Goal: Transaction & Acquisition: Purchase product/service

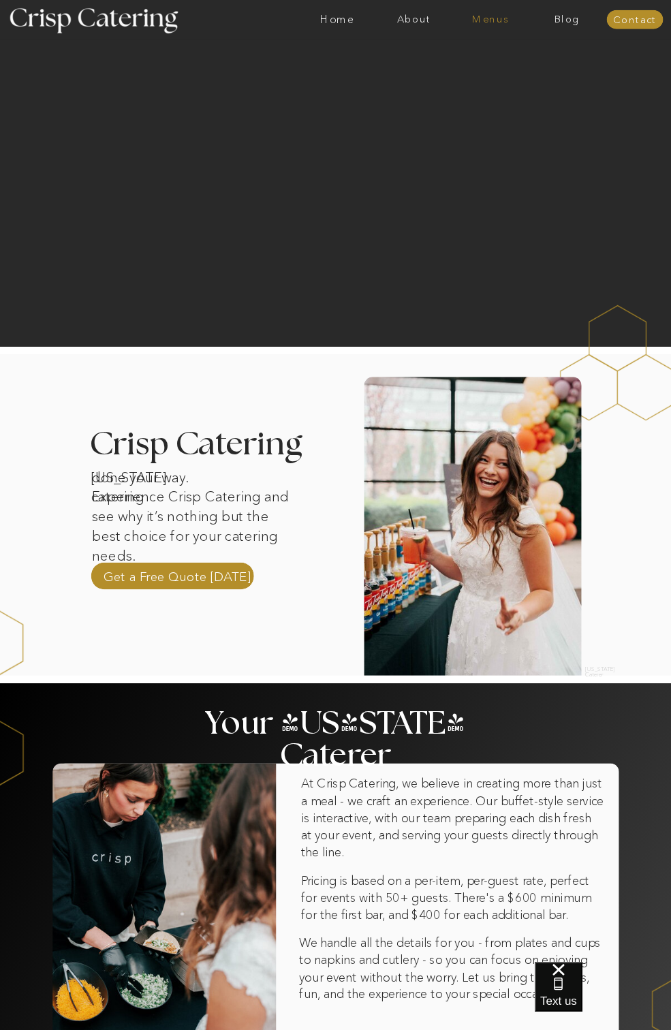
click at [504, 19] on nav "Menus" at bounding box center [491, 19] width 76 height 11
click at [461, 65] on nav "Winter (Sep-Feb)" at bounding box center [490, 66] width 92 height 11
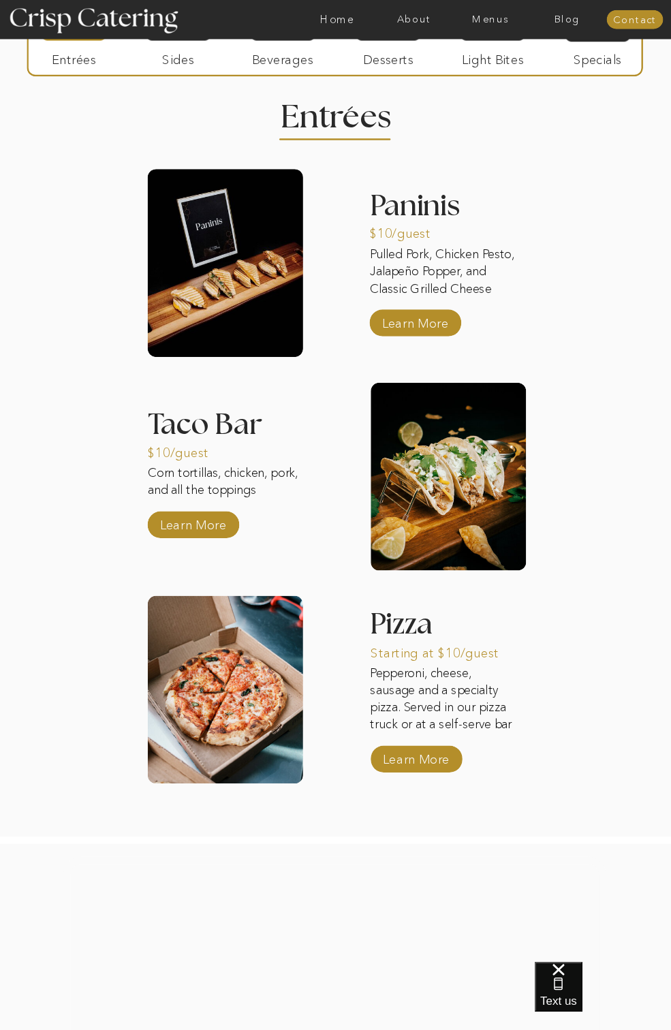
scroll to position [1079, 0]
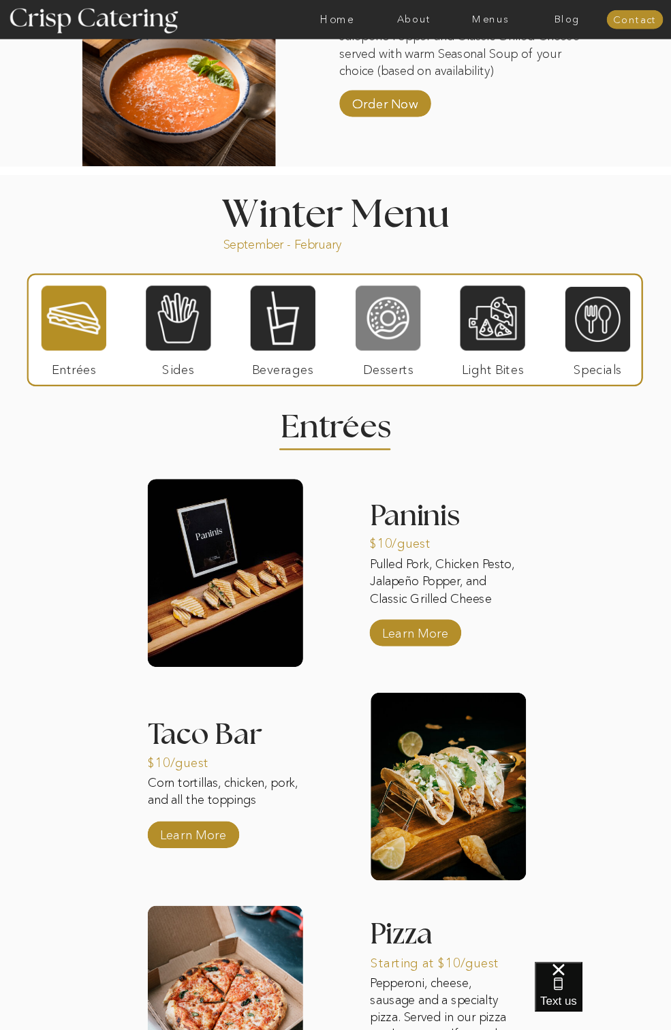
click at [418, 321] on div at bounding box center [388, 318] width 65 height 67
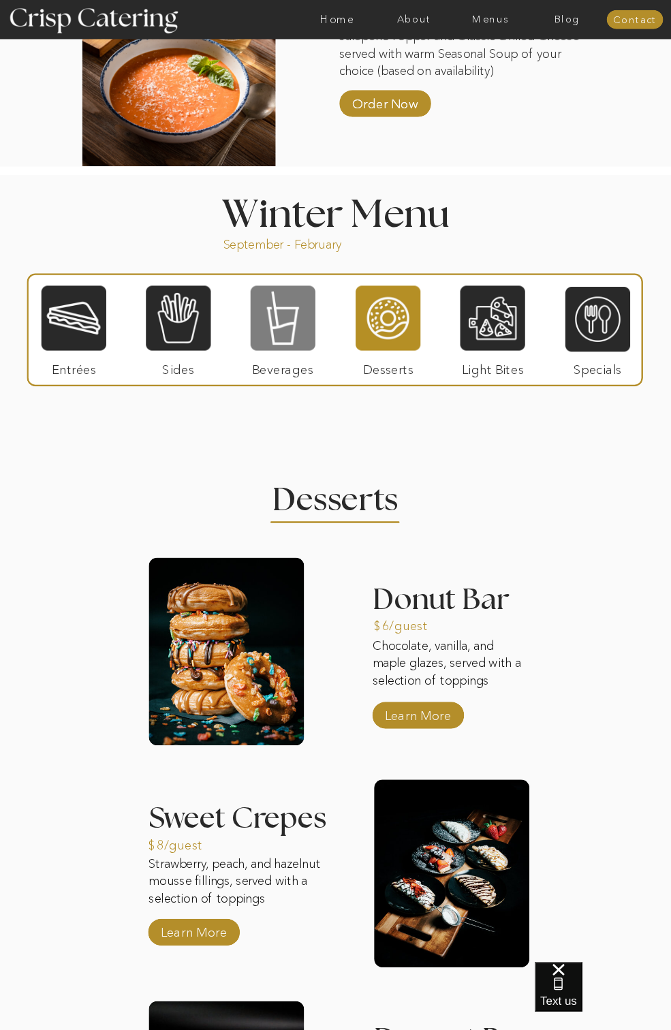
click at [282, 329] on div at bounding box center [283, 318] width 65 height 67
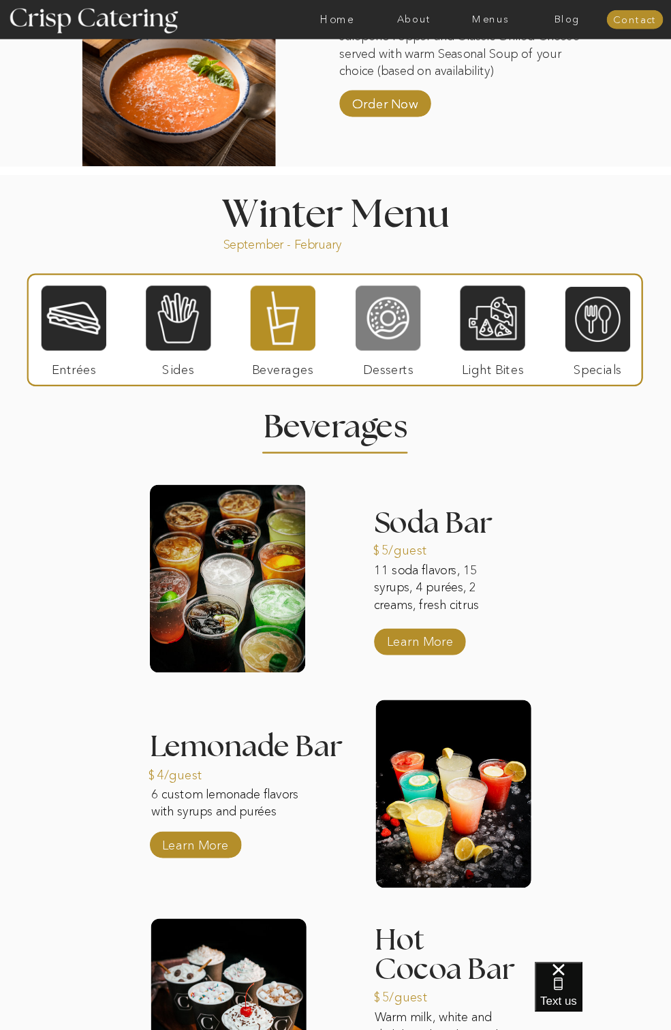
click at [416, 330] on div at bounding box center [388, 318] width 65 height 67
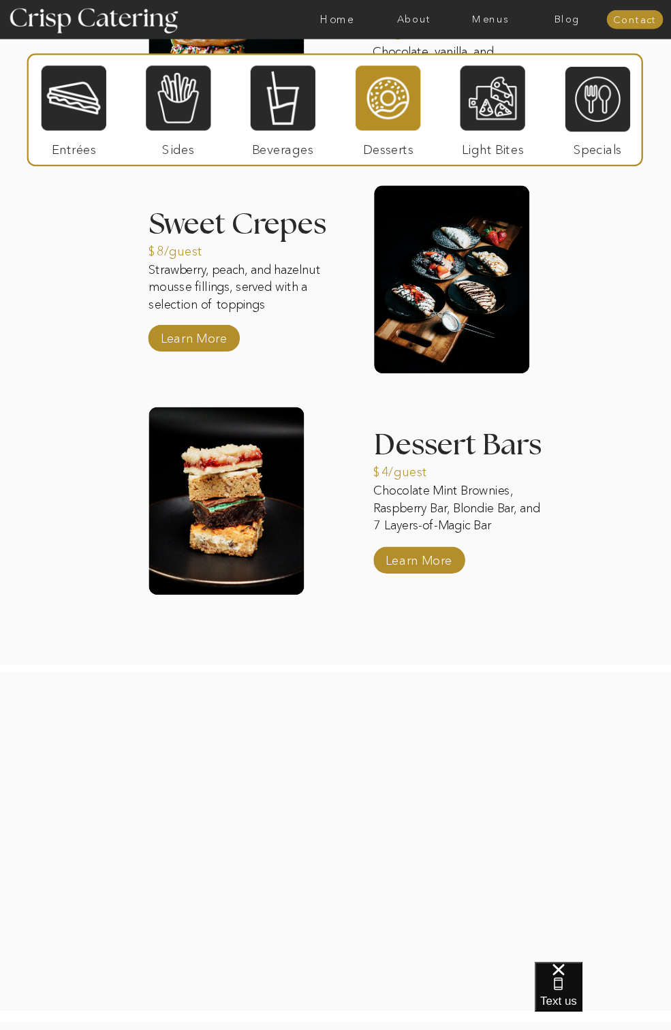
scroll to position [1466, 0]
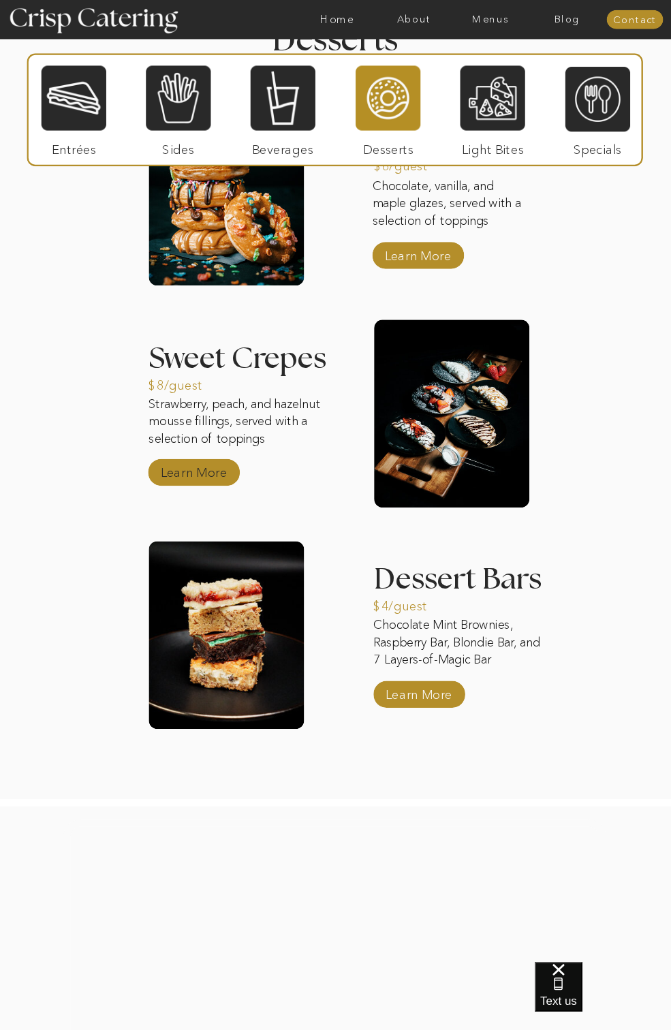
click at [212, 469] on p "Learn More" at bounding box center [194, 469] width 74 height 33
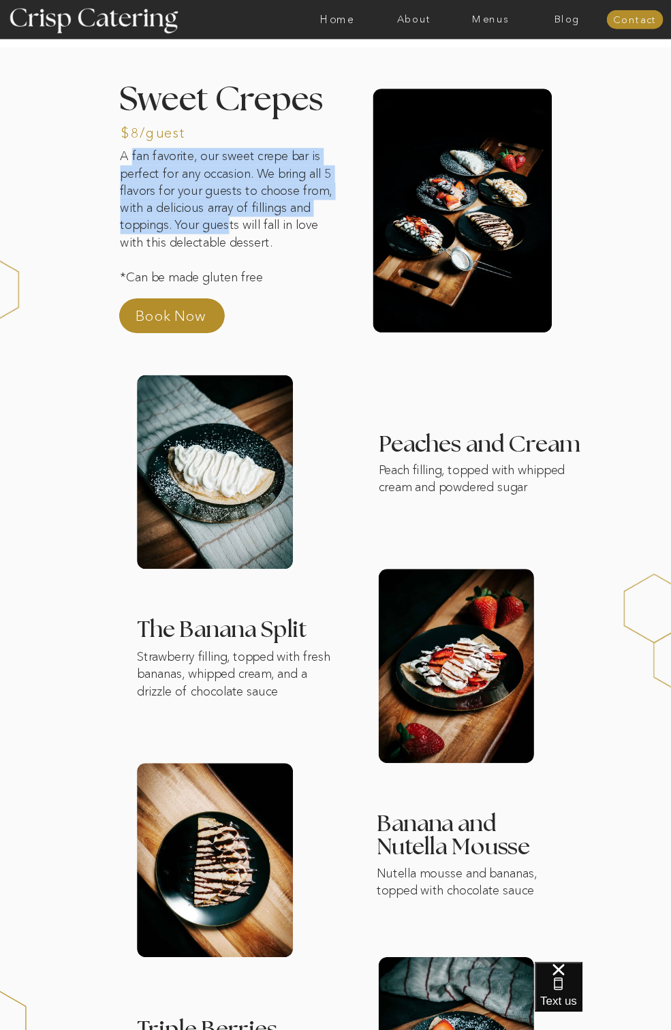
drag, startPoint x: 130, startPoint y: 164, endPoint x: 232, endPoint y: 229, distance: 120.8
click at [232, 229] on p "A fan favorite, our sweet crepe bar is perfect for any occasion. We bring all 5…" at bounding box center [230, 219] width 220 height 142
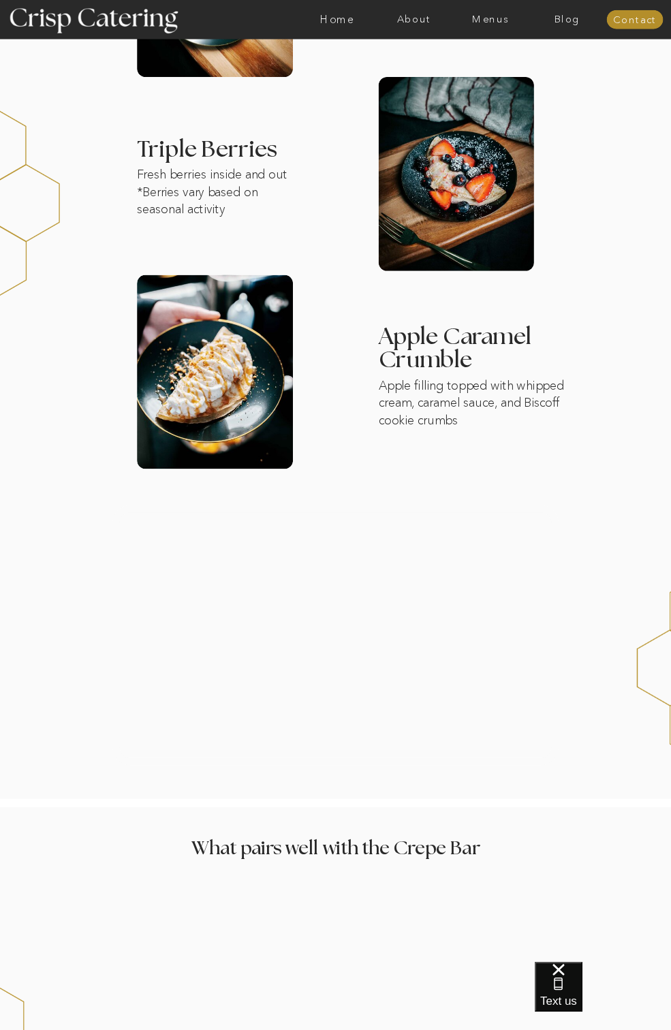
scroll to position [884, 0]
